Goal: Information Seeking & Learning: Learn about a topic

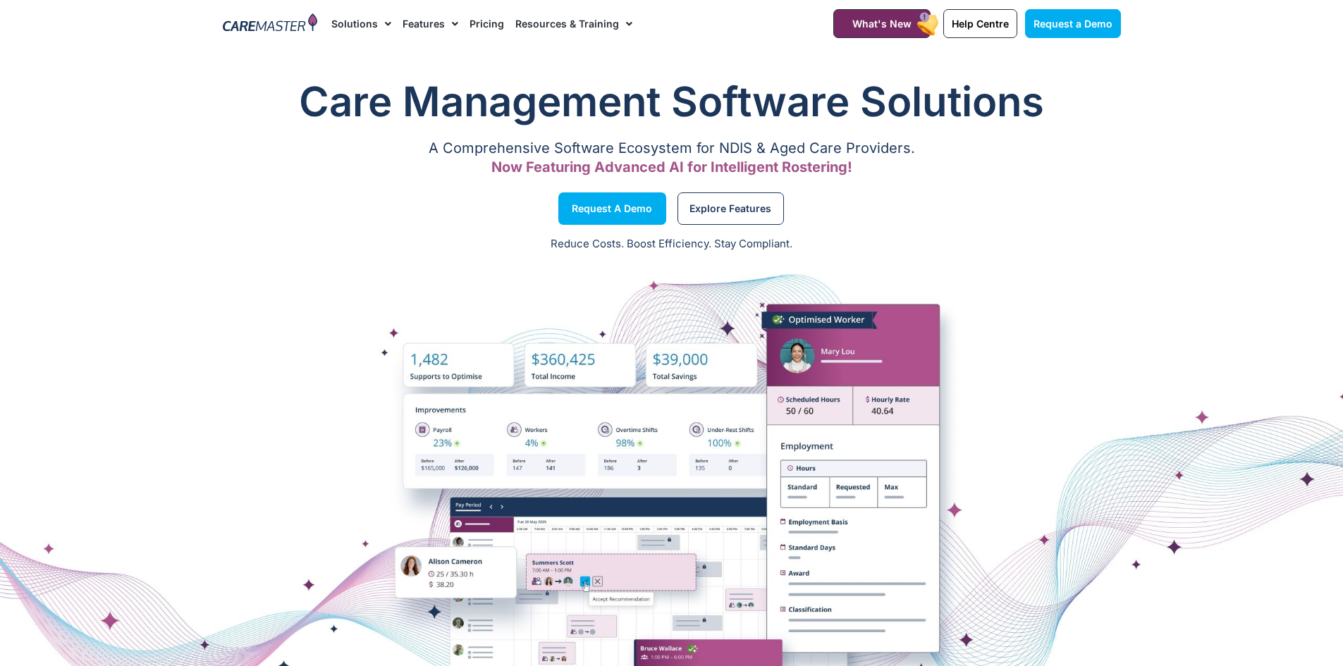
click at [484, 25] on link "Pricing" at bounding box center [486, 23] width 35 height 47
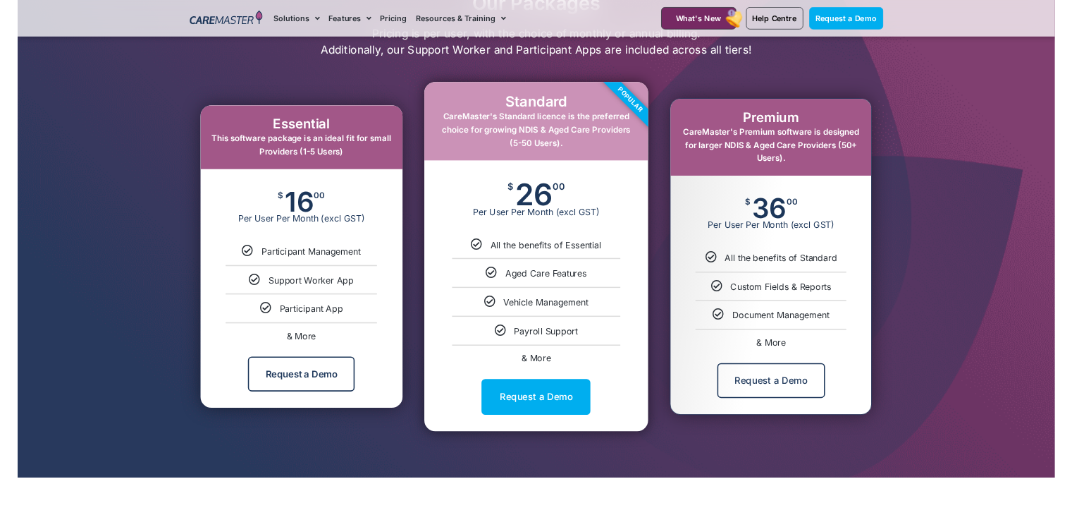
scroll to position [705, 0]
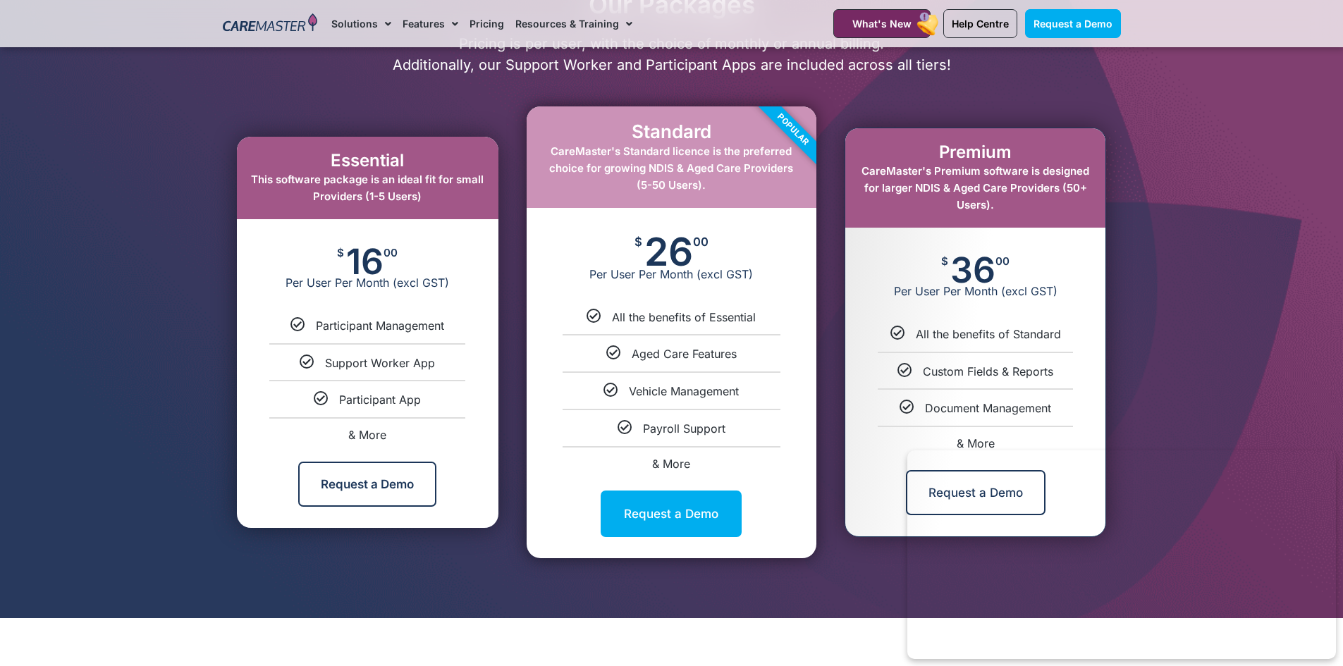
drag, startPoint x: 343, startPoint y: 254, endPoint x: 455, endPoint y: 252, distance: 112.1
click at [386, 257] on div "$ 16 00 Per User Per Month (excl GST)" at bounding box center [368, 268] width 262 height 99
click at [1295, 427] on div at bounding box center [671, 278] width 1343 height 682
drag, startPoint x: 367, startPoint y: 195, endPoint x: 462, endPoint y: 199, distance: 94.5
click at [462, 199] on div "Essential This software package is an ideal fit for small Providers (1-5 Users)" at bounding box center [368, 178] width 262 height 82
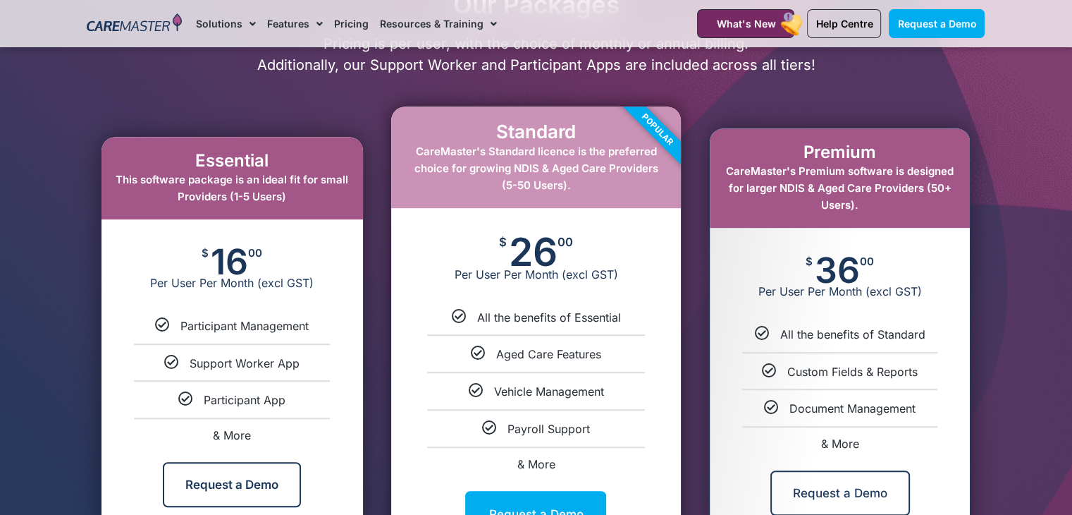
click at [288, 114] on div "Essential This software package is an ideal fit for small Providers (1-5 Users)…" at bounding box center [232, 331] width 304 height 465
